Goal: Transaction & Acquisition: Purchase product/service

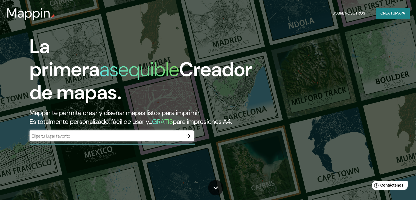
click at [63, 139] on input "text" at bounding box center [106, 136] width 153 height 6
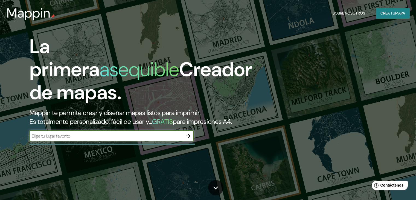
paste input "19.170241563979012, -96.13171231193861"
type input "19.170241563979012, -96.13171231193861"
click at [185, 141] on button "button" at bounding box center [188, 135] width 11 height 11
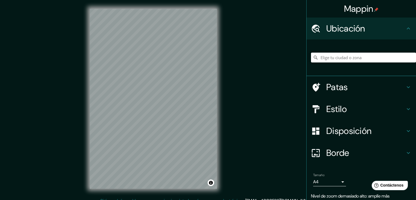
click at [367, 56] on input "Elige tu ciudad o zona" at bounding box center [363, 58] width 105 height 10
paste input "19.170241563979012, -96.13171231193861"
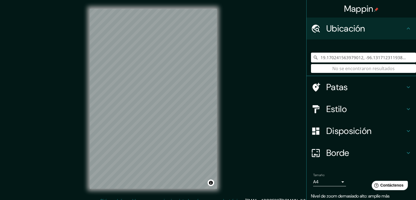
type input "19.170241563979012, -96.13171231193861"
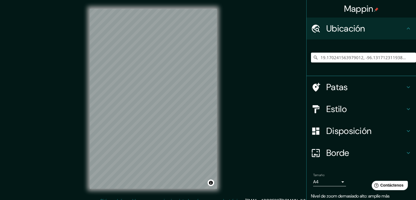
click at [367, 68] on div "19.170241563979012, -96.13171231193861 No se encontraron resultados" at bounding box center [363, 57] width 105 height 27
click at [404, 57] on input "19.170241563979012, -96.13171231193861" at bounding box center [363, 58] width 105 height 10
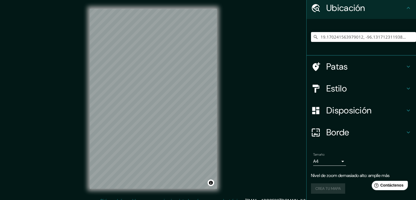
scroll to position [10, 0]
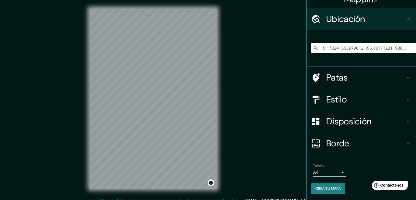
click at [169, 103] on div "© Mapbox © OpenStreetMap Improve this map" at bounding box center [153, 98] width 145 height 197
click at [394, 46] on input "19.170241563979012, -96.13171231193861" at bounding box center [363, 48] width 105 height 10
click at [399, 47] on input "19.170241563979012, -96.13171231193861" at bounding box center [363, 48] width 105 height 10
click at [405, 19] on icon at bounding box center [408, 19] width 7 height 7
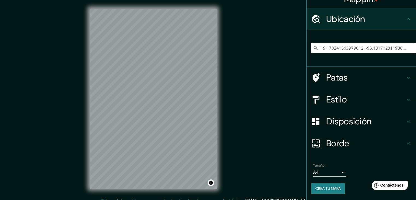
click at [400, 46] on input "19.170241563979012, -96.13171231193861" at bounding box center [363, 48] width 105 height 10
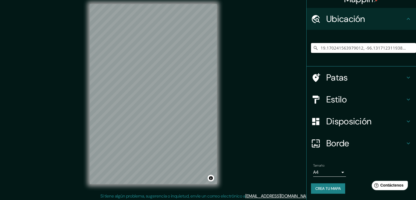
scroll to position [6, 0]
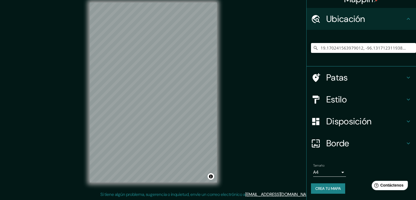
click at [326, 186] on font "Crea tu mapa" at bounding box center [328, 188] width 25 height 5
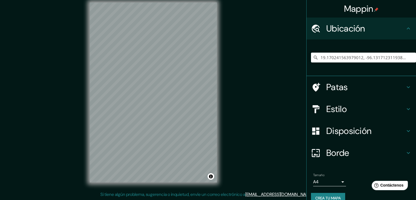
click at [313, 57] on icon at bounding box center [315, 57] width 5 height 5
click at [314, 56] on icon at bounding box center [316, 58] width 4 height 4
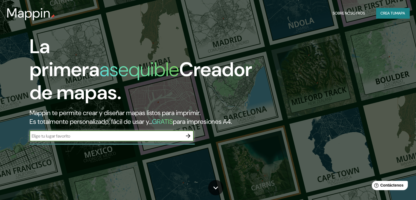
click at [62, 139] on input "text" at bounding box center [106, 136] width 153 height 6
type input "veracruz"
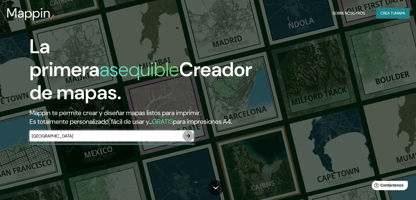
click at [189, 138] on icon "button" at bounding box center [188, 136] width 4 height 4
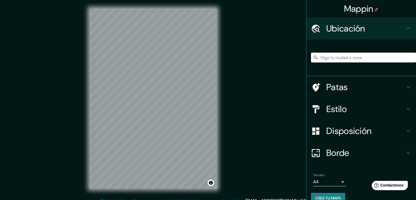
click at [355, 57] on input "Elige tu ciudad o zona" at bounding box center [363, 58] width 105 height 10
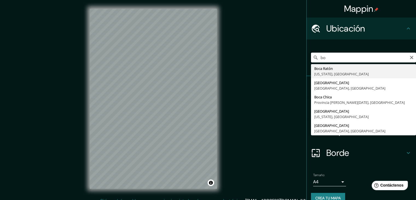
type input "b"
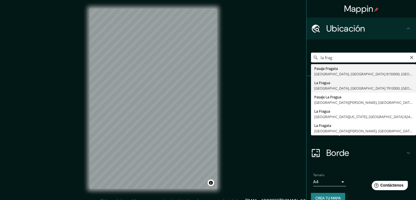
type input "La Fragua, Peñalolén, Región Metropolitana de Santiago 7910000, Chile"
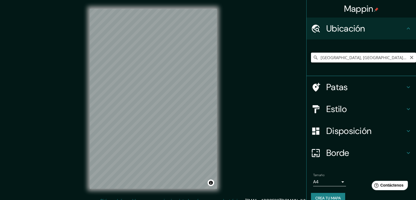
click at [365, 56] on input "La Fragua, Peñalolén, Región Metropolitana de Santiago 7910000, Chile" at bounding box center [363, 58] width 105 height 10
click at [410, 56] on icon "Claro" at bounding box center [412, 57] width 4 height 4
click at [359, 59] on input "Elige tu ciudad o zona" at bounding box center [363, 58] width 105 height 10
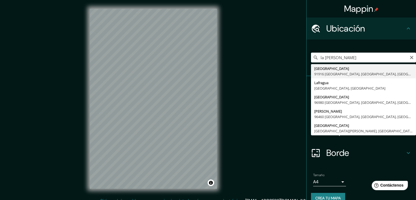
type input "Avenida La Fragua, 91916 Veracruz, Estado de Veracruz, México"
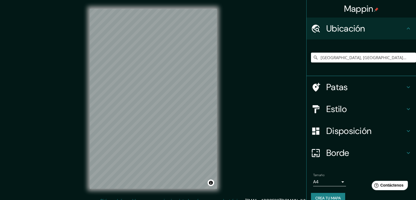
click at [357, 86] on h4 "Patas" at bounding box center [366, 87] width 79 height 11
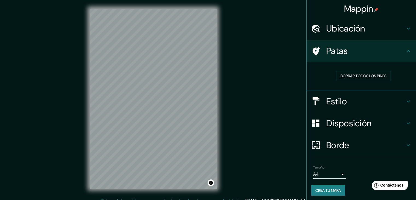
click at [396, 54] on h4 "Patas" at bounding box center [366, 50] width 79 height 11
click at [378, 103] on h4 "Estilo" at bounding box center [366, 101] width 79 height 11
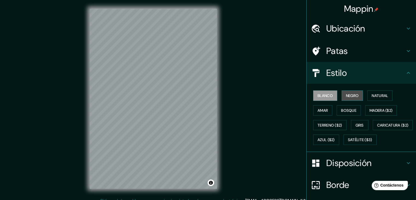
click at [350, 95] on font "Negro" at bounding box center [352, 95] width 13 height 5
click at [324, 94] on font "Blanco" at bounding box center [325, 95] width 15 height 5
click at [347, 94] on font "Negro" at bounding box center [352, 95] width 13 height 5
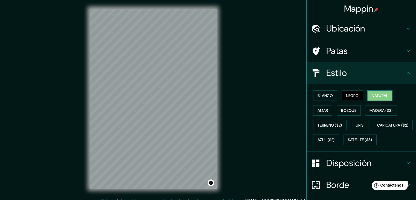
click at [372, 95] on font "Natural" at bounding box center [380, 95] width 16 height 5
click at [372, 96] on font "Natural" at bounding box center [380, 95] width 16 height 5
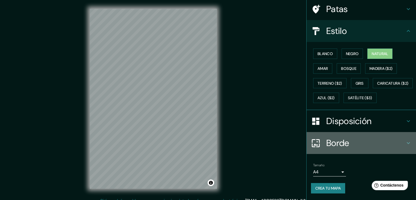
click at [361, 148] on h4 "Borde" at bounding box center [366, 142] width 79 height 11
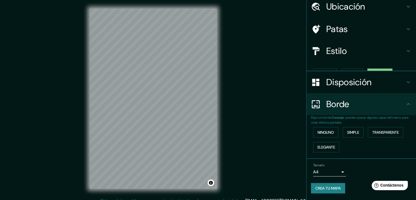
scroll to position [12, 0]
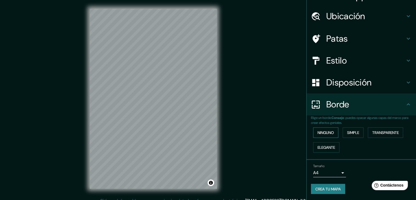
click at [326, 132] on font "Ninguno" at bounding box center [326, 132] width 16 height 5
click at [355, 130] on font "Simple" at bounding box center [353, 132] width 12 height 5
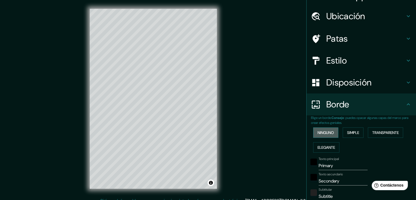
click at [323, 129] on font "Ninguno" at bounding box center [326, 132] width 16 height 7
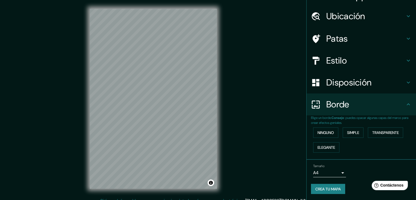
click at [365, 80] on font "Disposición" at bounding box center [349, 82] width 45 height 11
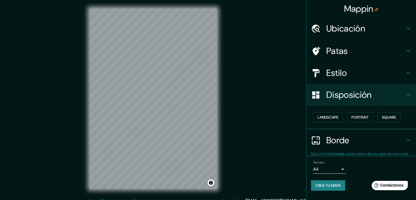
scroll to position [0, 0]
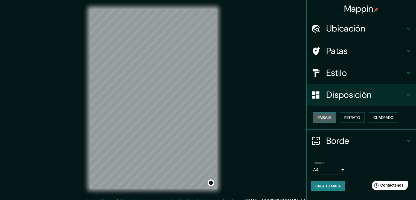
click at [324, 116] on font "Paisaje" at bounding box center [325, 117] width 14 height 5
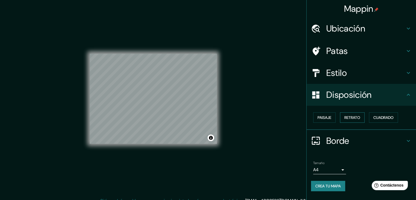
click at [351, 115] on font "Retrato" at bounding box center [353, 117] width 16 height 5
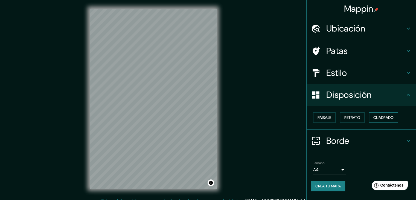
click at [378, 115] on font "Cuadrado" at bounding box center [384, 117] width 20 height 5
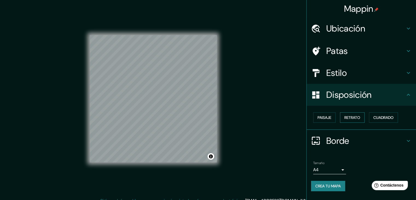
click at [356, 114] on font "Retrato" at bounding box center [353, 117] width 16 height 7
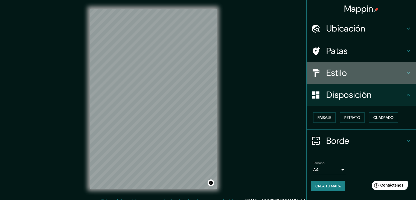
click at [366, 72] on h4 "Estilo" at bounding box center [366, 72] width 79 height 11
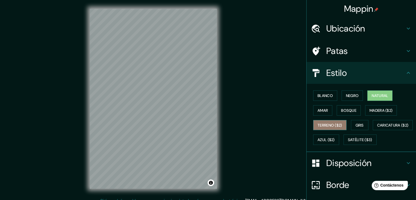
click at [330, 125] on font "Terreno ($2)" at bounding box center [330, 125] width 25 height 5
click at [373, 95] on font "Natural" at bounding box center [380, 95] width 16 height 5
click at [376, 110] on font "Madera ($2)" at bounding box center [381, 110] width 23 height 5
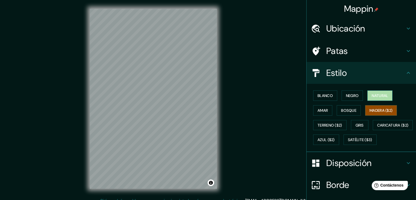
click at [374, 94] on font "Natural" at bounding box center [380, 95] width 16 height 5
click at [357, 123] on font "Gris" at bounding box center [360, 125] width 8 height 5
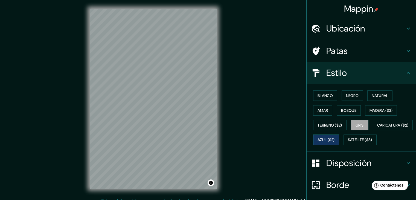
click at [339, 139] on button "Azul ($2)" at bounding box center [326, 139] width 26 height 10
click at [382, 109] on font "Madera ($2)" at bounding box center [381, 110] width 23 height 5
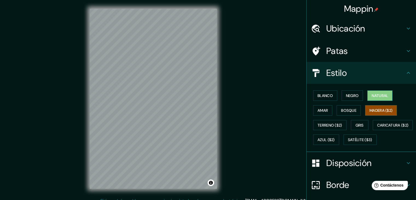
click at [372, 98] on font "Natural" at bounding box center [380, 95] width 16 height 7
click at [380, 110] on font "Madera ($2)" at bounding box center [381, 110] width 23 height 5
click at [381, 96] on font "Natural" at bounding box center [380, 95] width 16 height 5
click at [364, 74] on h4 "Estilo" at bounding box center [366, 72] width 79 height 11
click at [380, 53] on h4 "Patas" at bounding box center [366, 50] width 79 height 11
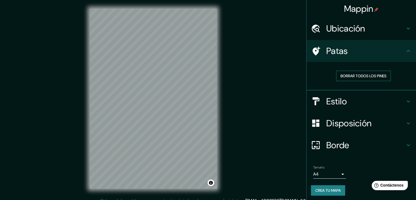
click at [379, 75] on font "Borrar todos los pines" at bounding box center [364, 75] width 46 height 5
click at [375, 78] on font "Borrar todos los pines" at bounding box center [364, 75] width 46 height 5
click at [376, 53] on h4 "Patas" at bounding box center [366, 50] width 79 height 11
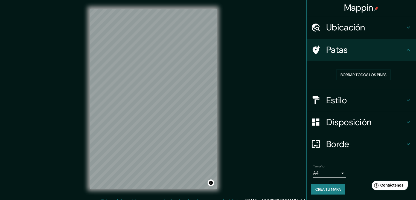
scroll to position [1, 0]
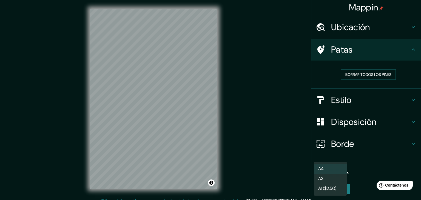
click at [321, 170] on body "Mappin Ubicación Avenida La Fragua, 91916 Veracruz, Estado de Veracruz, México …" at bounding box center [210, 100] width 421 height 200
click at [327, 178] on li "A3" at bounding box center [329, 179] width 33 height 10
type input "a4"
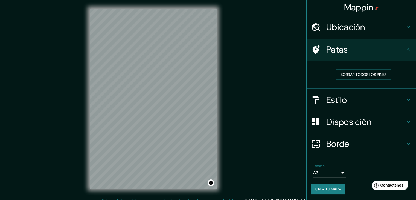
click at [330, 188] on font "Crea tu mapa" at bounding box center [328, 188] width 25 height 5
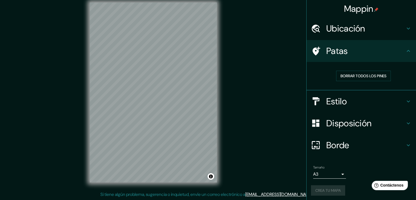
scroll to position [0, 0]
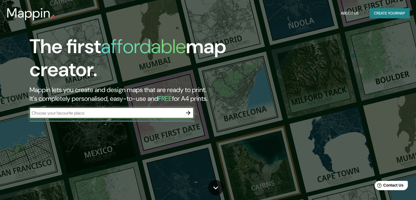
click at [106, 114] on input "text" at bounding box center [106, 113] width 153 height 6
type input "veracruz"
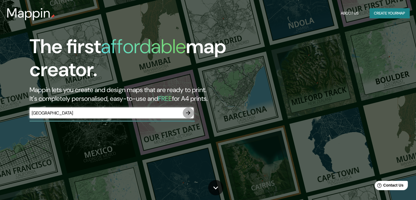
click at [188, 113] on icon "button" at bounding box center [188, 113] width 7 height 7
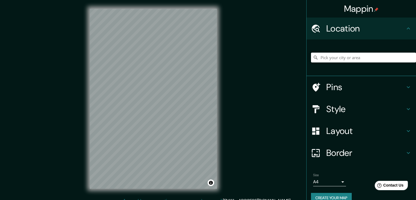
click at [323, 60] on input "Pick your city or area" at bounding box center [363, 58] width 105 height 10
click at [330, 56] on input "Pick your city or area" at bounding box center [363, 58] width 105 height 10
click at [331, 57] on input "Pick your city or area" at bounding box center [363, 58] width 105 height 10
